Goal: Information Seeking & Learning: Learn about a topic

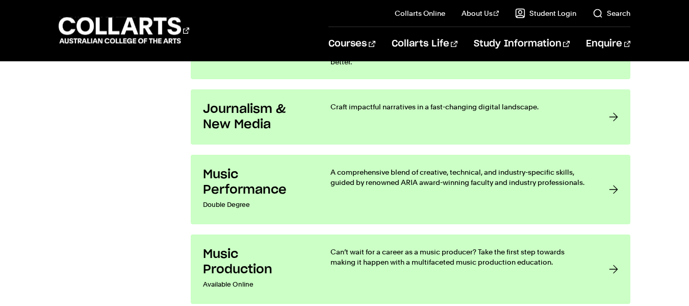
scroll to position [1943, 0]
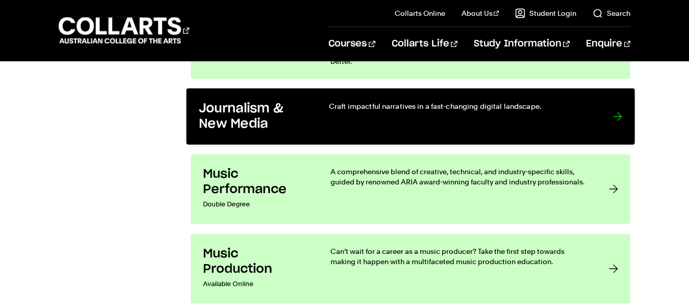
click at [275, 123] on h3 "Journalism & New Media" at bounding box center [253, 116] width 109 height 31
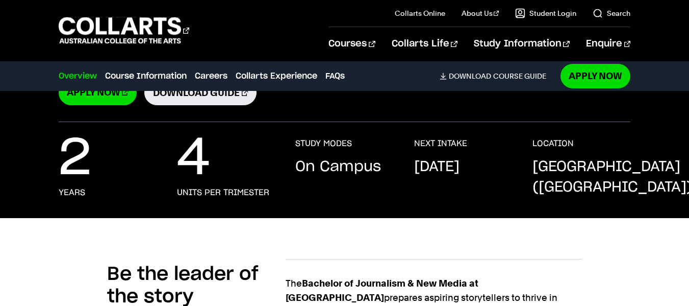
click at [40, 143] on div "2 years 4 units per trimester STUDY MODES On Campus NEXT INTAKE [DATE] LOCATION…" at bounding box center [344, 178] width 689 height 80
click at [69, 151] on p "2" at bounding box center [75, 158] width 33 height 41
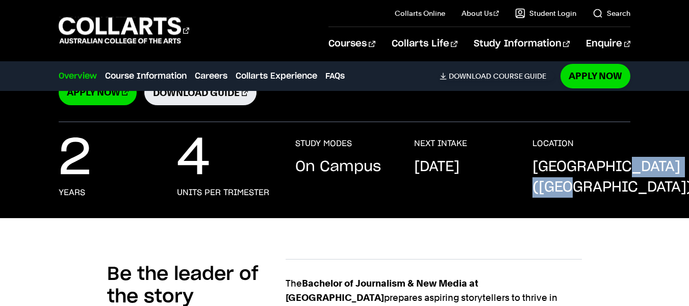
drag, startPoint x: 538, startPoint y: 186, endPoint x: 696, endPoint y: 193, distance: 158.3
click at [540, 189] on p "[GEOGRAPHIC_DATA] ([GEOGRAPHIC_DATA])" at bounding box center [612, 177] width 160 height 41
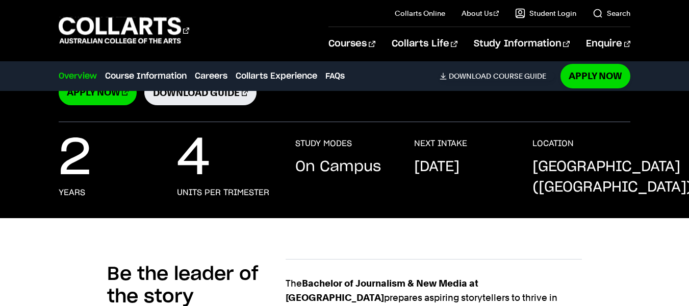
drag, startPoint x: 405, startPoint y: 166, endPoint x: 480, endPoint y: 181, distance: 76.5
click at [480, 181] on div "2 years 4 units per trimester STUDY MODES On Campus NEXT INTAKE [DATE] LOCATION…" at bounding box center [345, 178] width 572 height 80
click at [460, 177] on p "[DATE]" at bounding box center [436, 167] width 45 height 20
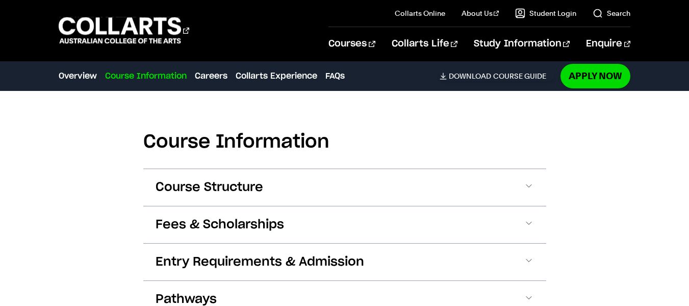
scroll to position [1077, 0]
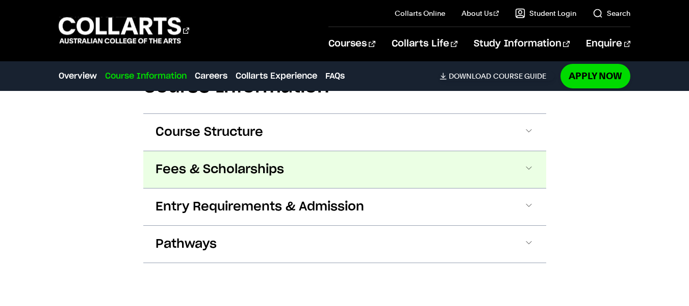
click at [275, 151] on button "Fees & Scholarships" at bounding box center [344, 169] width 403 height 37
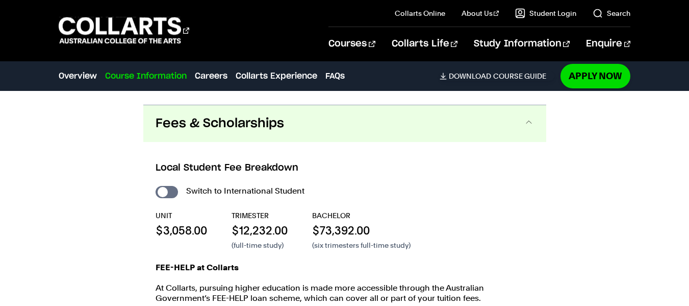
scroll to position [1180, 0]
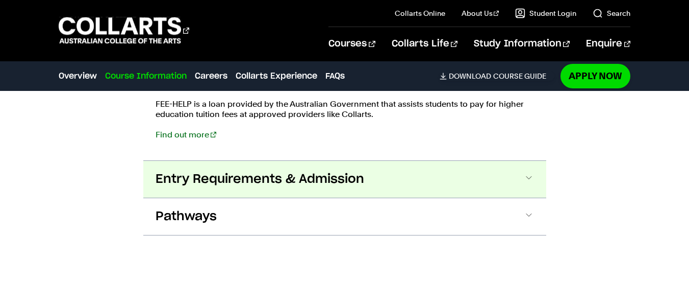
click at [314, 171] on span "Entry Requirements & Admission" at bounding box center [260, 179] width 209 height 16
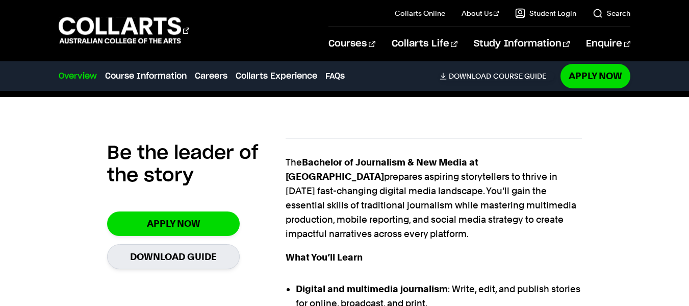
scroll to position [0, 0]
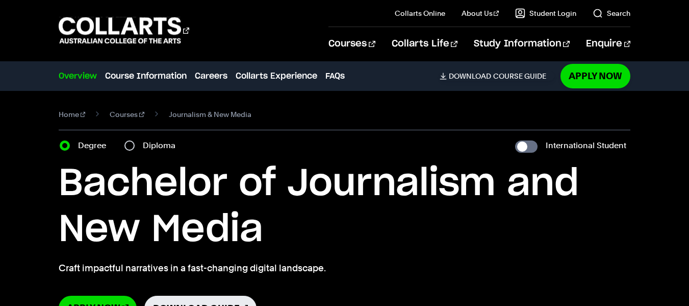
click at [142, 145] on div "Diploma" at bounding box center [152, 145] width 57 height 14
click at [133, 145] on input "Diploma" at bounding box center [129, 145] width 10 height 10
radio input "true"
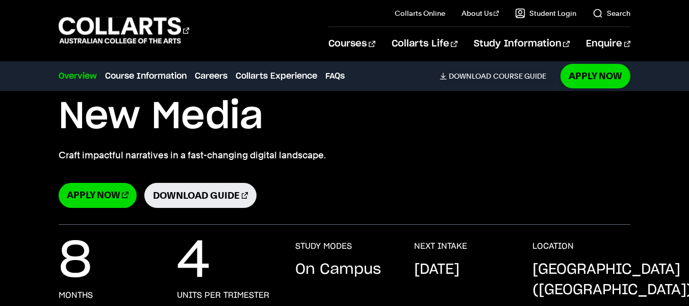
scroll to position [166, 0]
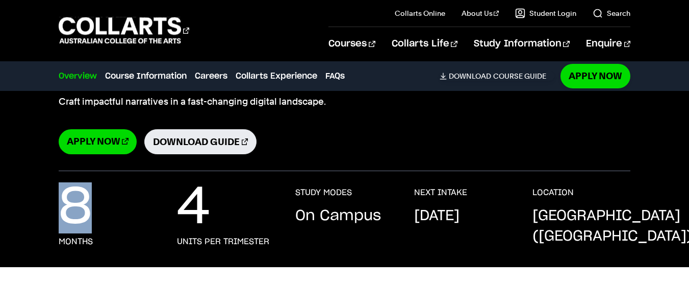
drag, startPoint x: 52, startPoint y: 215, endPoint x: 151, endPoint y: 218, distance: 99.0
click at [151, 218] on div "8 months 4 units per trimester STUDY MODES On Campus NEXT INTAKE [DATE] LOCATIO…" at bounding box center [344, 227] width 689 height 80
click at [151, 218] on div "8 months" at bounding box center [108, 216] width 98 height 59
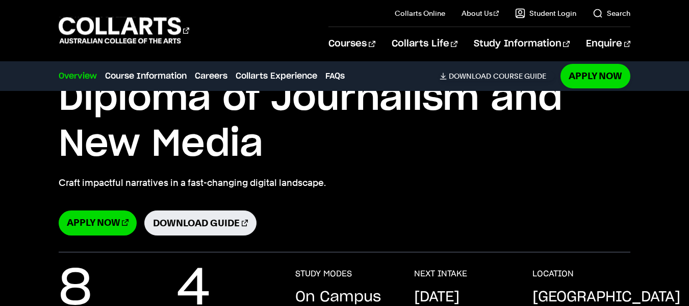
scroll to position [0, 0]
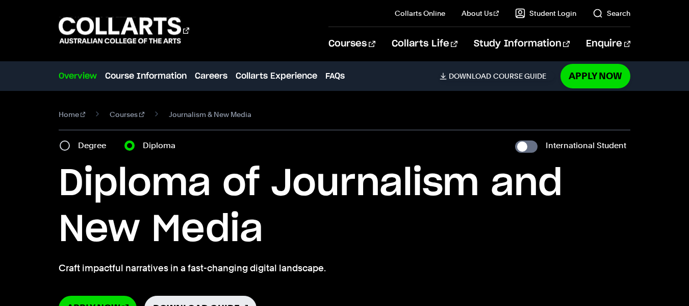
click at [84, 144] on label "Degree" at bounding box center [95, 145] width 34 height 14
click at [70, 144] on input "Degree" at bounding box center [65, 145] width 10 height 10
radio input "true"
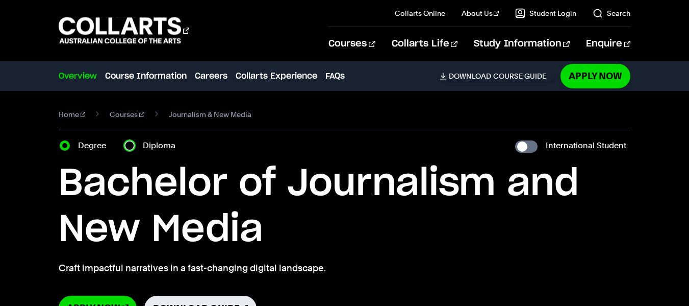
click at [133, 147] on input "Diploma" at bounding box center [129, 145] width 10 height 10
radio input "true"
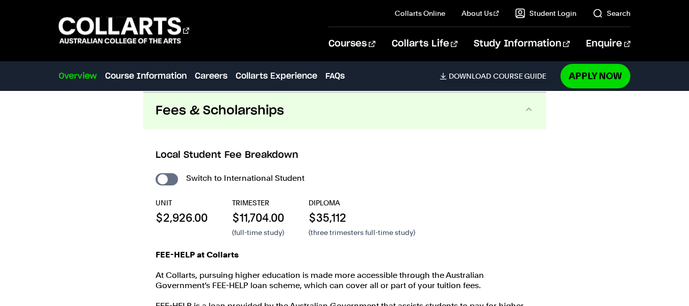
scroll to position [1190, 0]
click at [174, 173] on input "International Student" at bounding box center [167, 179] width 22 height 12
checkbox input "true"
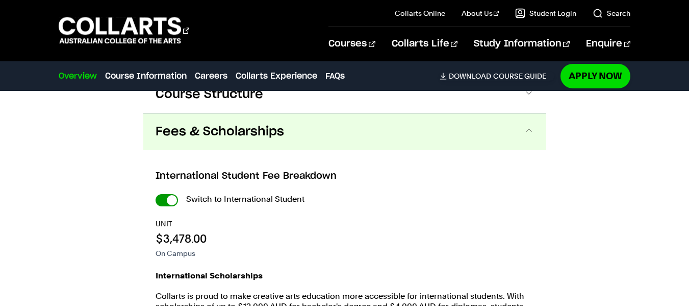
click at [169, 194] on input "International Student" at bounding box center [167, 200] width 22 height 12
checkbox input "false"
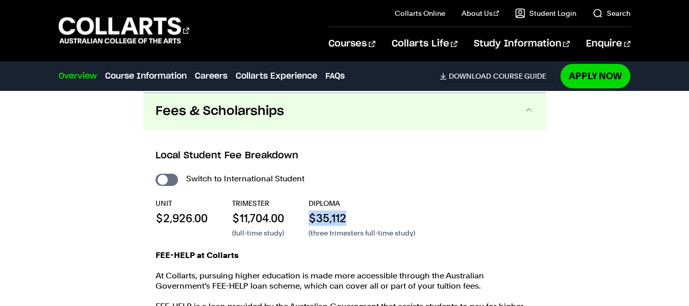
drag, startPoint x: 313, startPoint y: 193, endPoint x: 349, endPoint y: 197, distance: 35.9
click at [349, 210] on p "$35,112" at bounding box center [362, 217] width 107 height 15
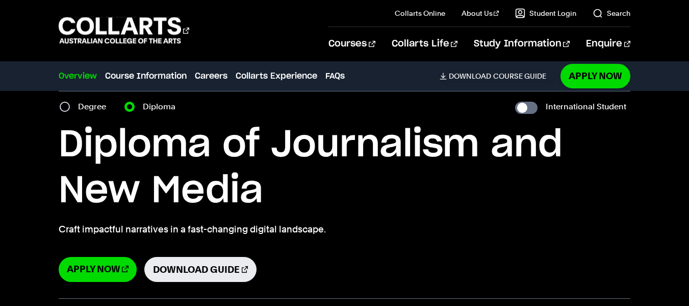
scroll to position [38, 0]
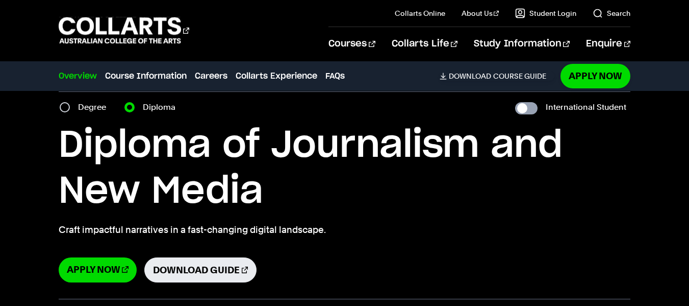
click at [537, 106] on input "International Student" at bounding box center [526, 108] width 22 height 12
checkbox input "true"
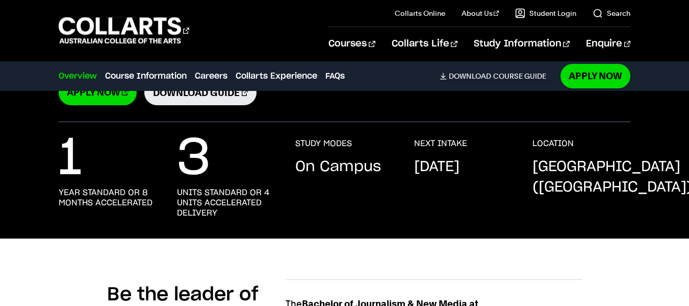
scroll to position [217, 0]
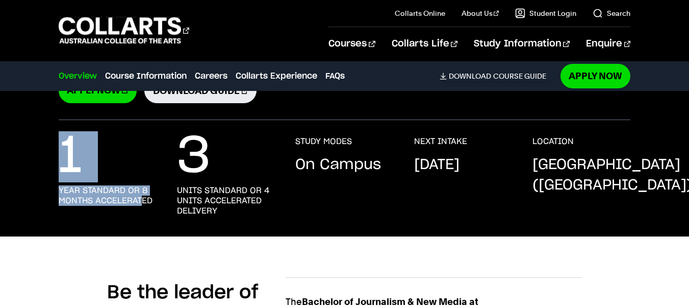
drag, startPoint x: 58, startPoint y: 161, endPoint x: 140, endPoint y: 210, distance: 95.3
click at [140, 210] on div "1 year standard or 8 months accelerated" at bounding box center [108, 176] width 98 height 80
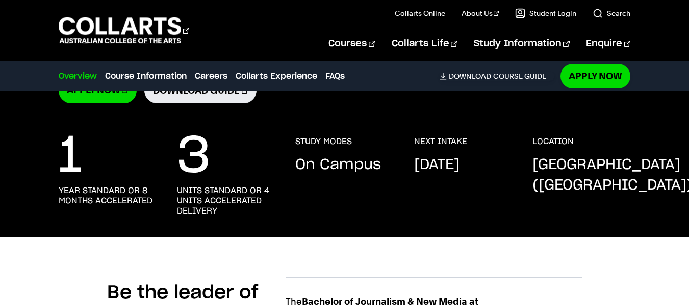
click at [194, 164] on p "3" at bounding box center [194, 156] width 34 height 41
click at [241, 186] on h3 "units standard or 4 units accelerated delivery" at bounding box center [226, 200] width 98 height 31
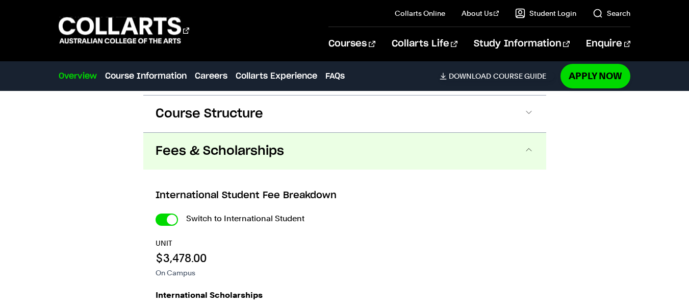
scroll to position [1228, 0]
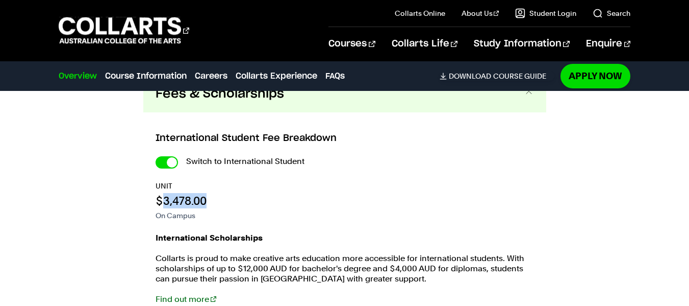
drag, startPoint x: 162, startPoint y: 171, endPoint x: 248, endPoint y: 179, distance: 86.0
click at [248, 181] on div "UNIT $3,478.00 On Campus" at bounding box center [345, 201] width 378 height 40
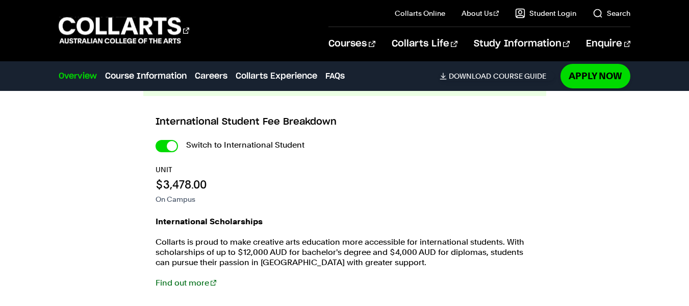
scroll to position [1259, 0]
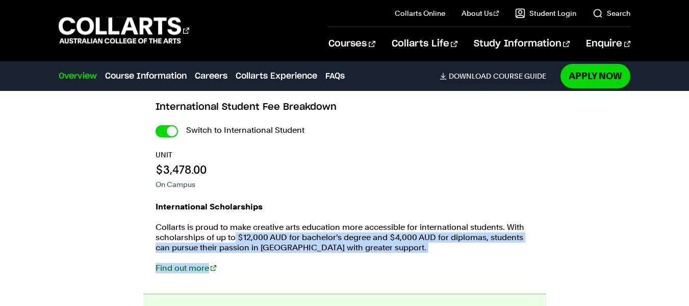
drag, startPoint x: 234, startPoint y: 208, endPoint x: 302, endPoint y: 226, distance: 71.3
click at [302, 226] on div "International Scholarships Collarts is proud to make creative arts education mo…" at bounding box center [345, 242] width 378 height 82
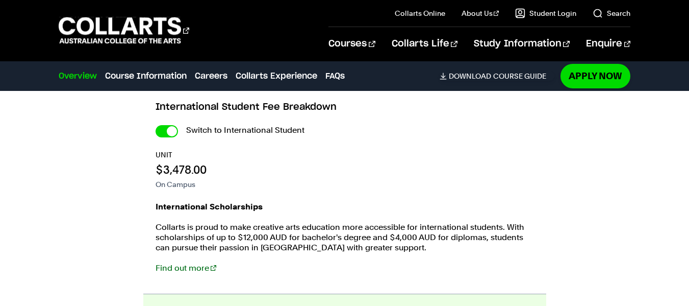
scroll to position [1311, 0]
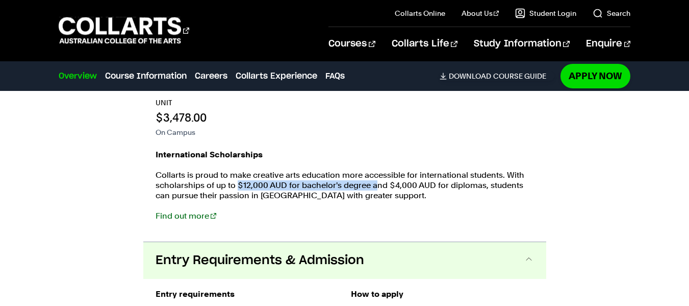
drag, startPoint x: 237, startPoint y: 155, endPoint x: 373, endPoint y: 159, distance: 136.2
click at [373, 170] on p "Collarts is proud to make creative arts education more accessible for internati…" at bounding box center [345, 185] width 378 height 31
click at [353, 177] on div "International Scholarships Collarts is proud to make creative arts education mo…" at bounding box center [345, 190] width 378 height 82
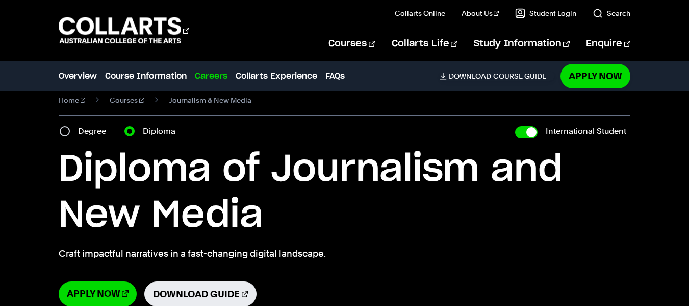
scroll to position [0, 0]
